Goal: Task Accomplishment & Management: Manage account settings

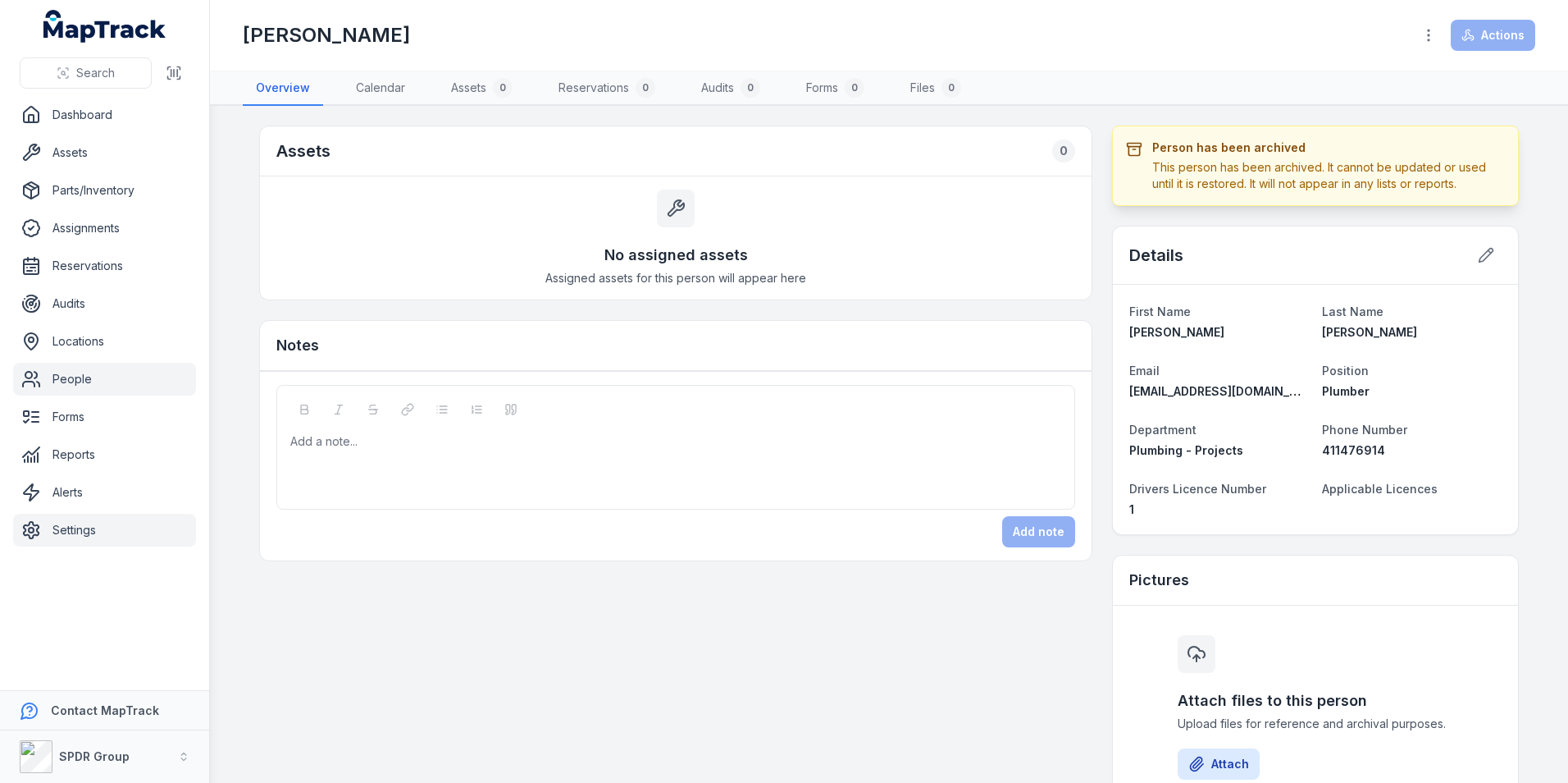
click at [90, 540] on link "Settings" at bounding box center [104, 529] width 183 height 33
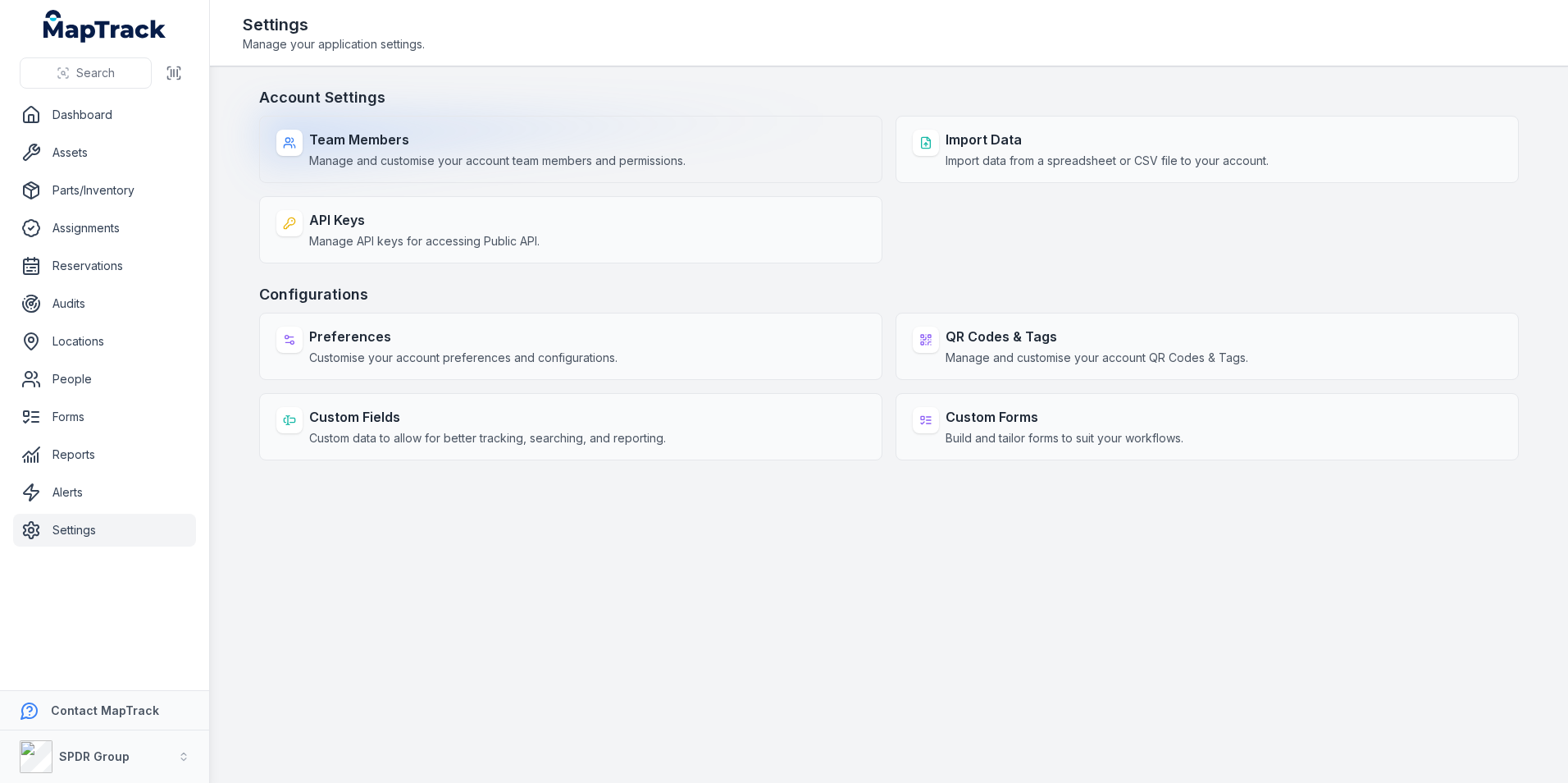
click at [435, 168] on span "Manage and customise your account team members and permissions." at bounding box center [497, 161] width 376 height 17
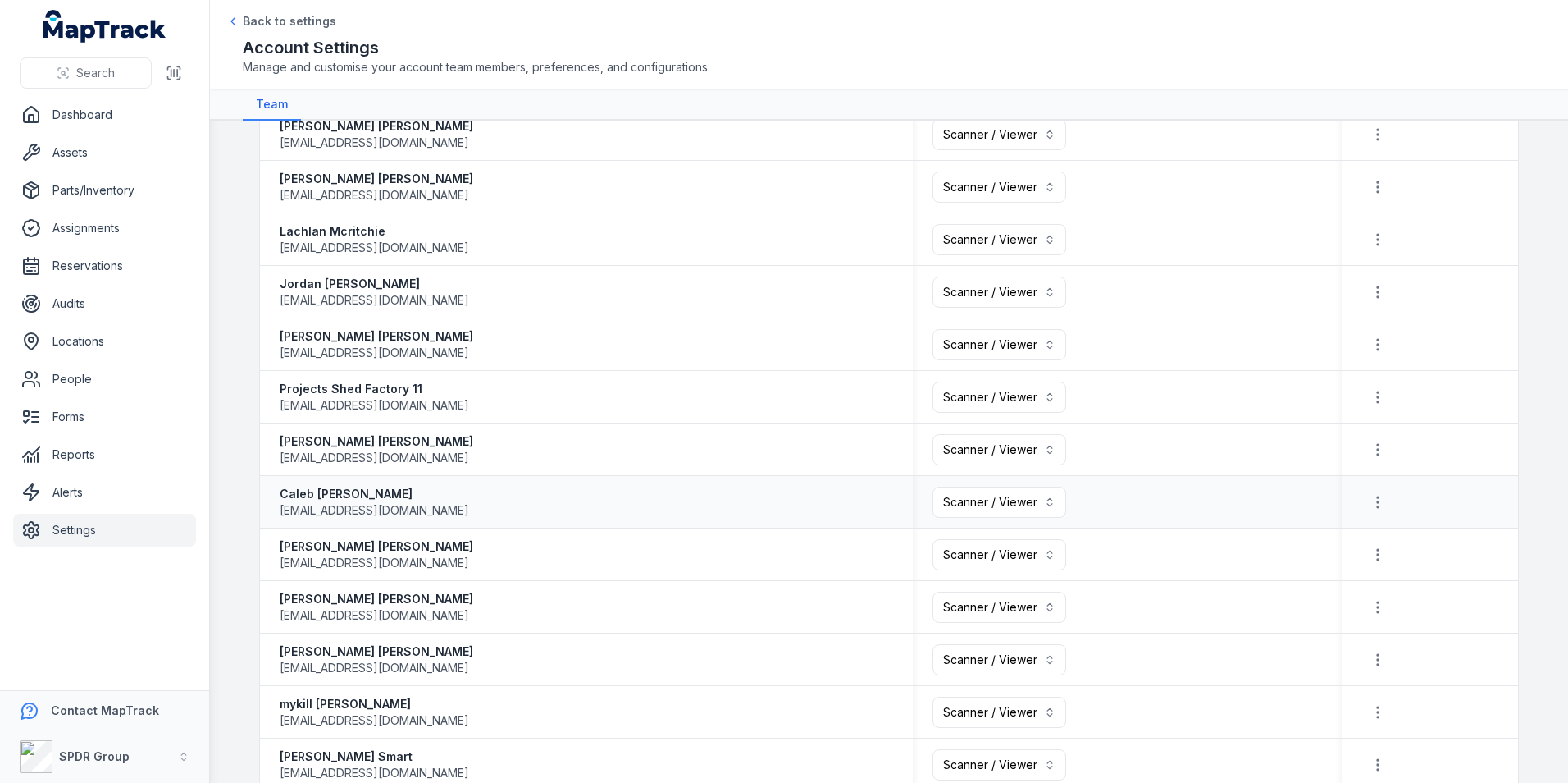
scroll to position [1477, 0]
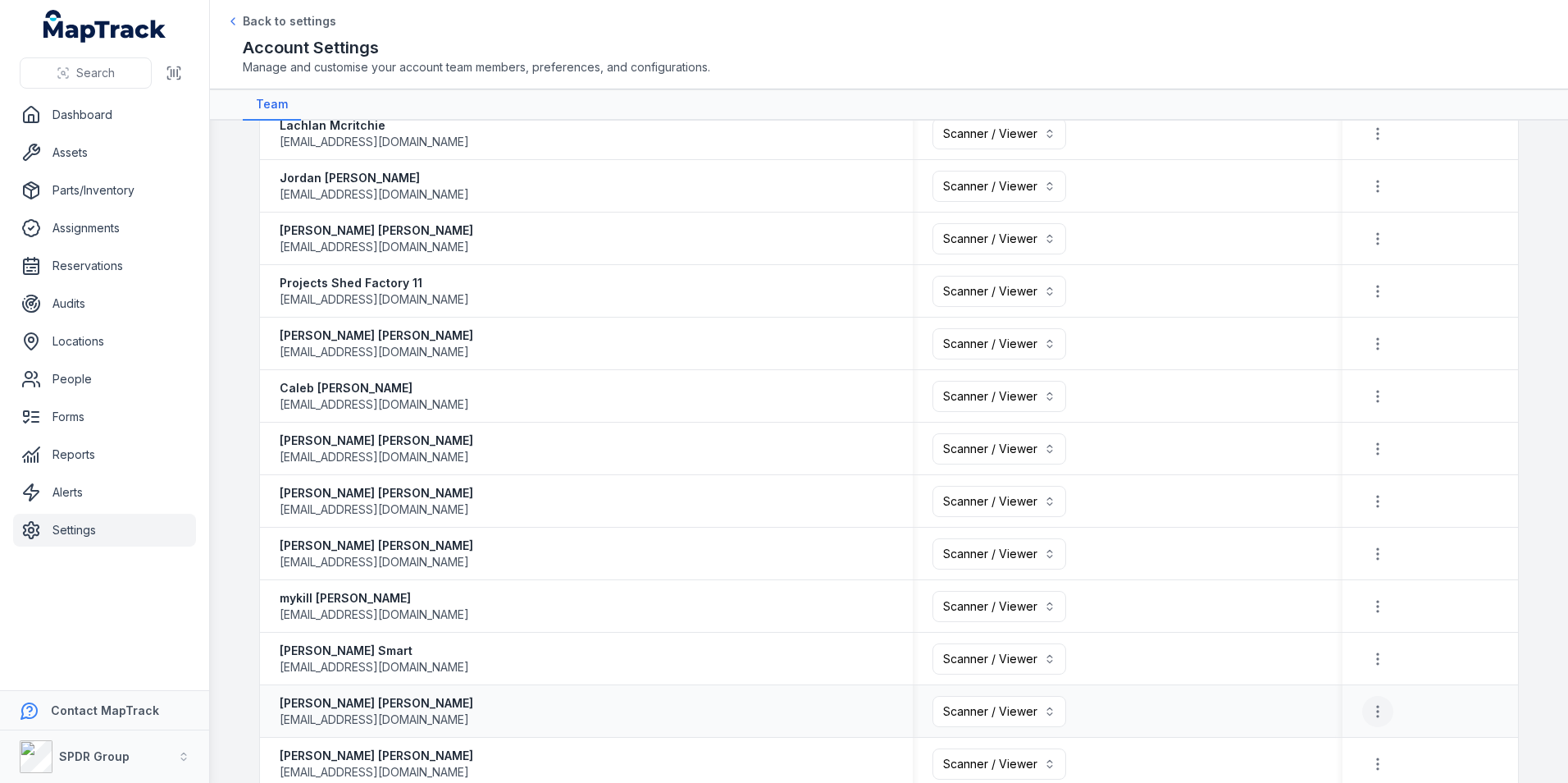
click at [1369, 708] on icon "button" at bounding box center [1377, 711] width 17 height 17
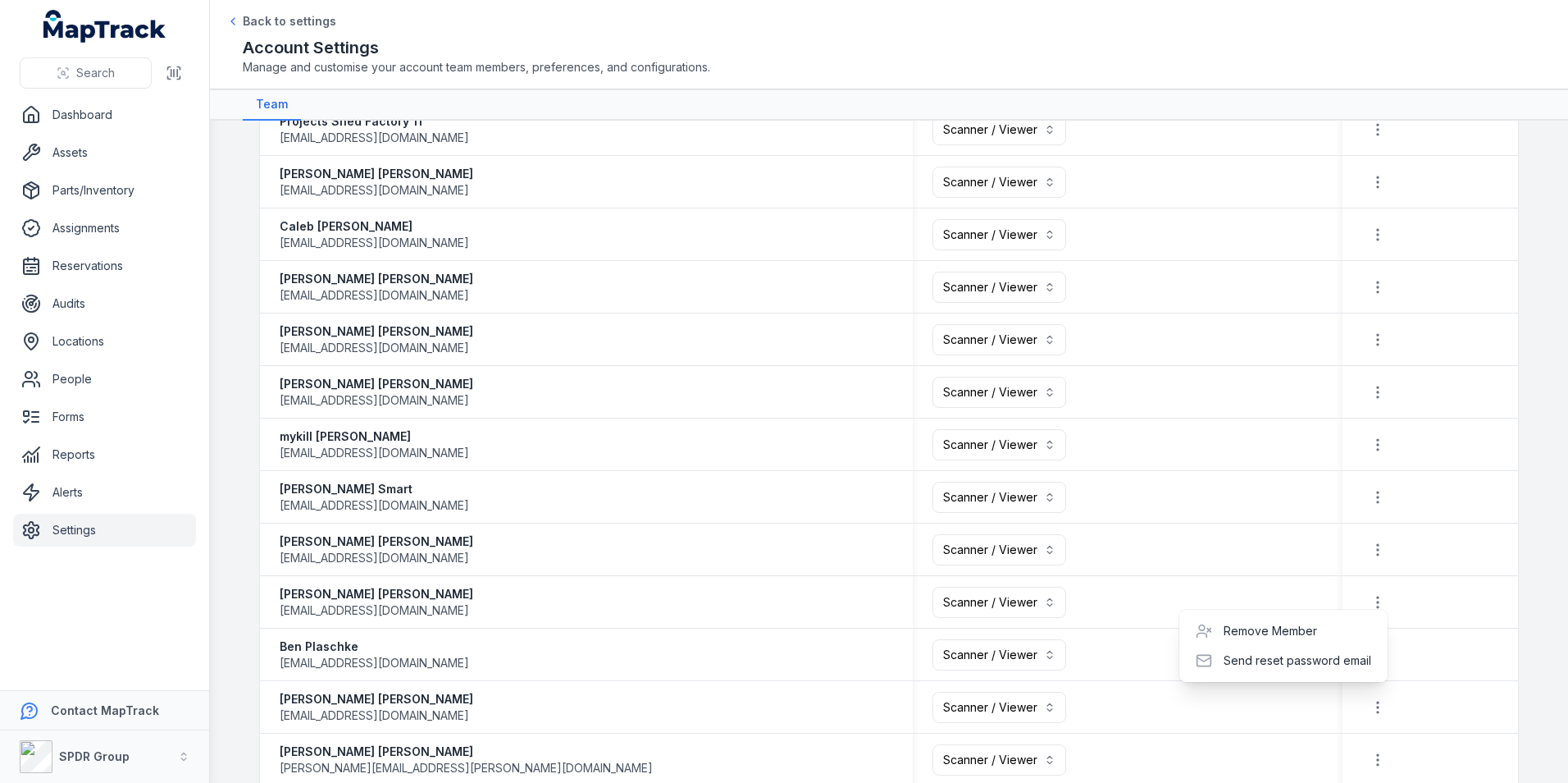
scroll to position [1640, 0]
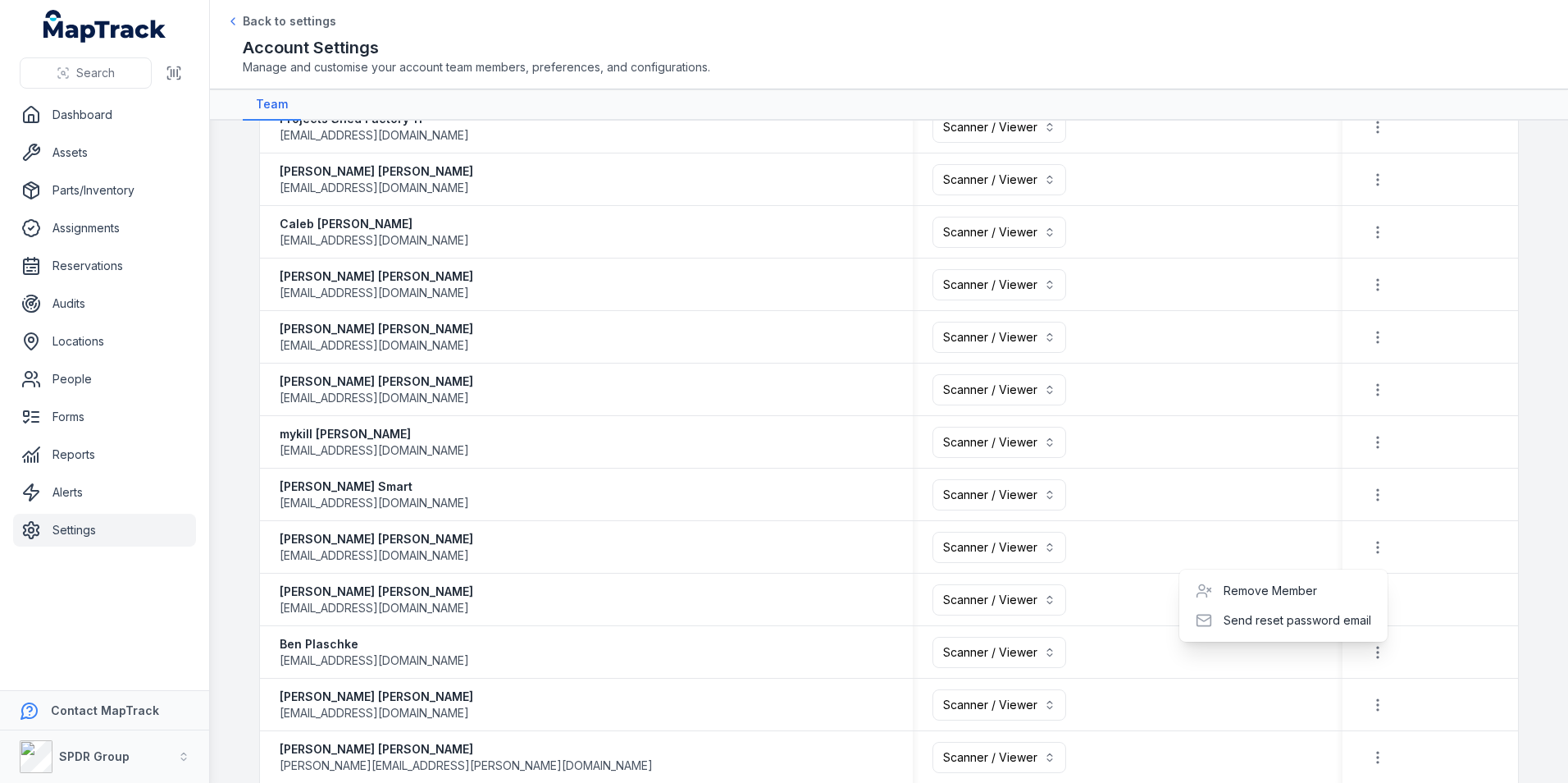
click at [1362, 544] on button "button" at bounding box center [1377, 546] width 31 height 31
click at [1284, 589] on div "Remove Member" at bounding box center [1283, 590] width 195 height 29
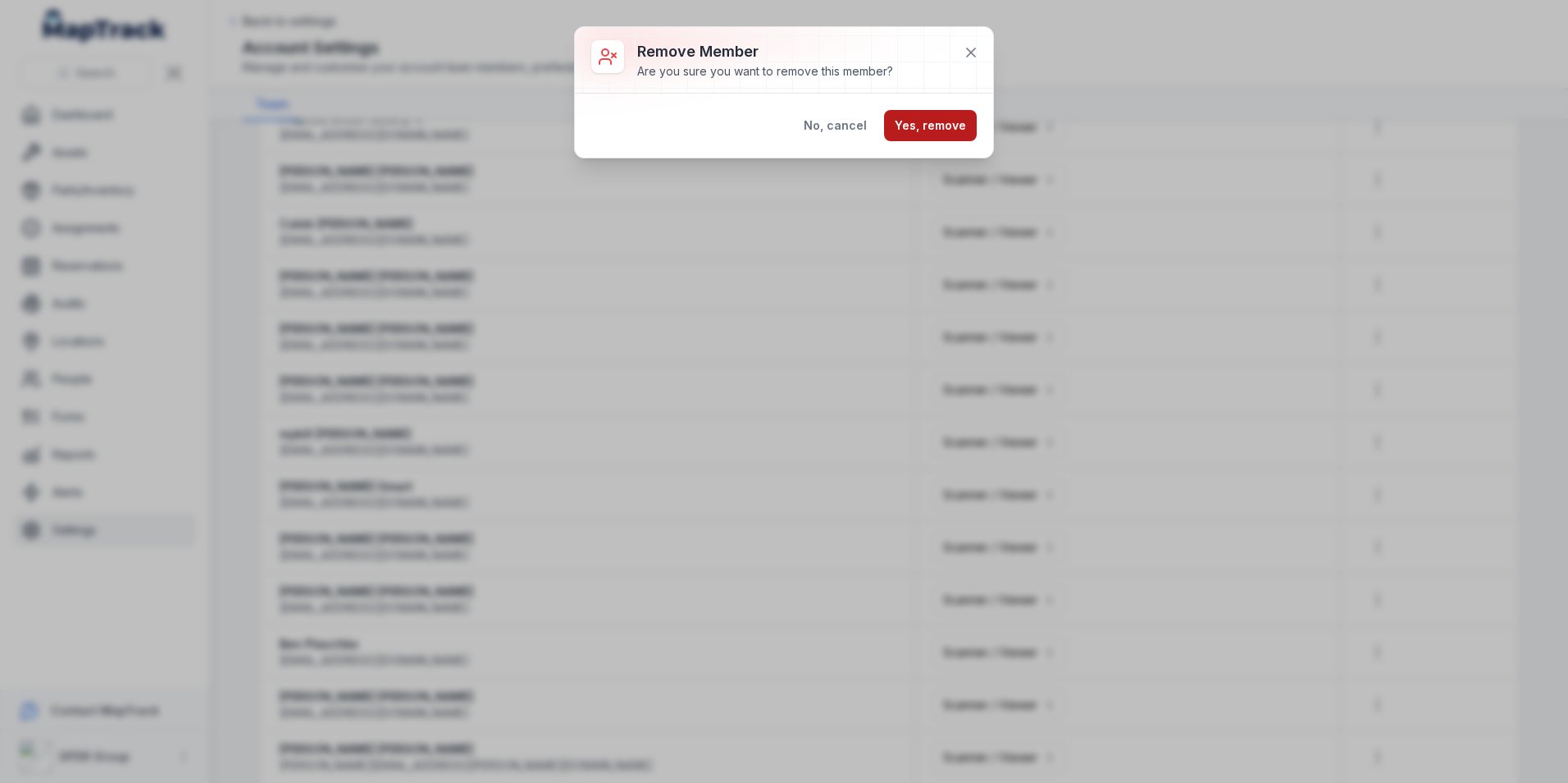
click at [942, 122] on button "Yes, remove" at bounding box center [930, 125] width 93 height 31
